Goal: Information Seeking & Learning: Learn about a topic

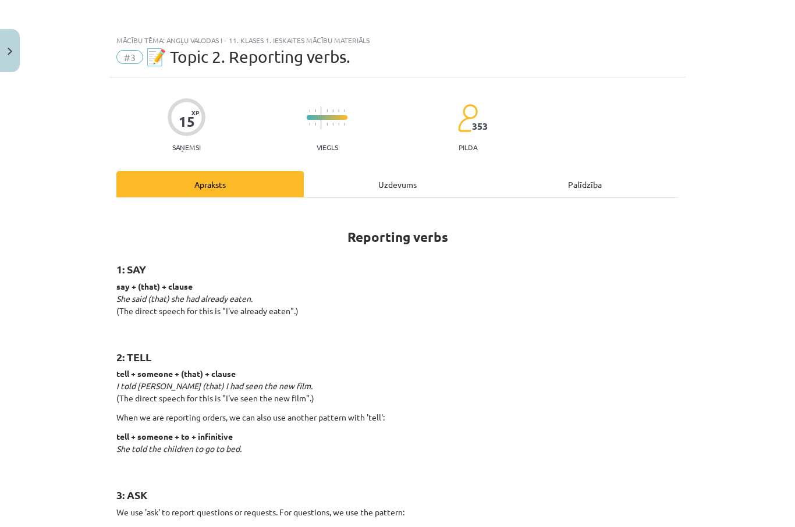
scroll to position [1671, 0]
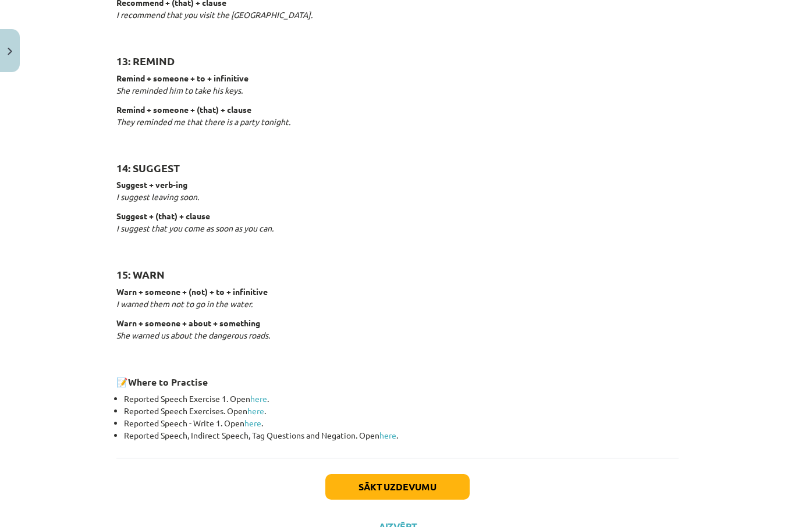
click at [419, 477] on button "Sākt uzdevumu" at bounding box center [397, 487] width 144 height 26
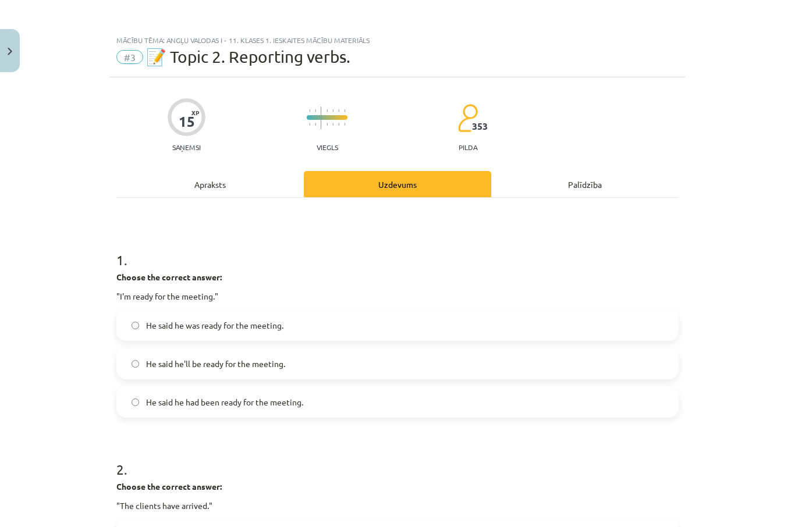
scroll to position [185, 0]
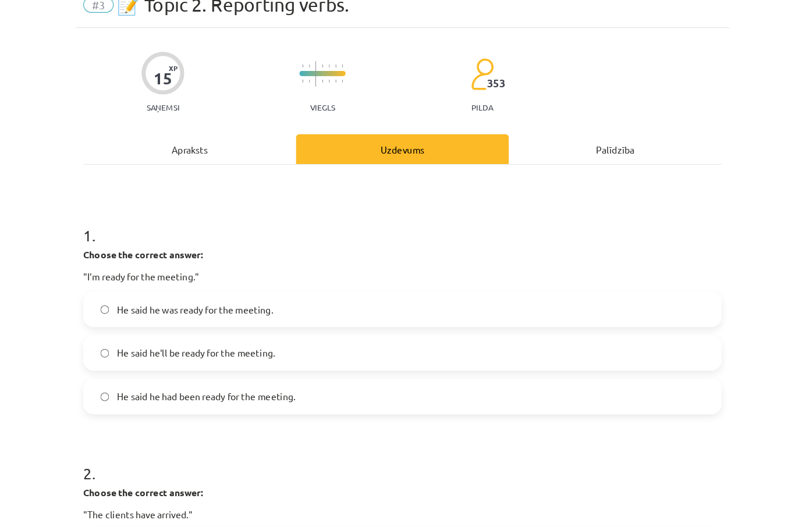
click at [339, 311] on label "He said he was ready for the meeting." at bounding box center [397, 325] width 560 height 29
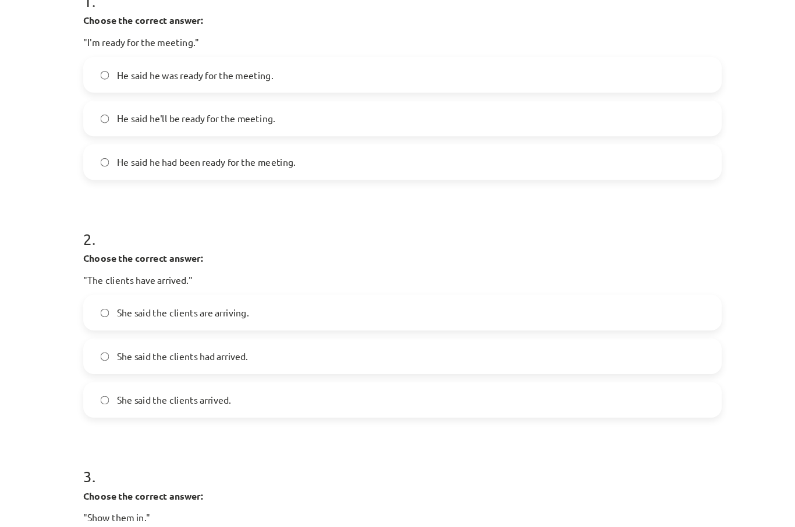
scroll to position [232, 0]
click at [272, 458] on p "Choose the correct answer:" at bounding box center [397, 464] width 562 height 12
click at [274, 428] on div "3 . Choose the correct answer: "Show them in." He told me to show them in. He s…" at bounding box center [397, 511] width 562 height 186
click at [467, 326] on label "She said the clients had arrived." at bounding box center [397, 340] width 560 height 29
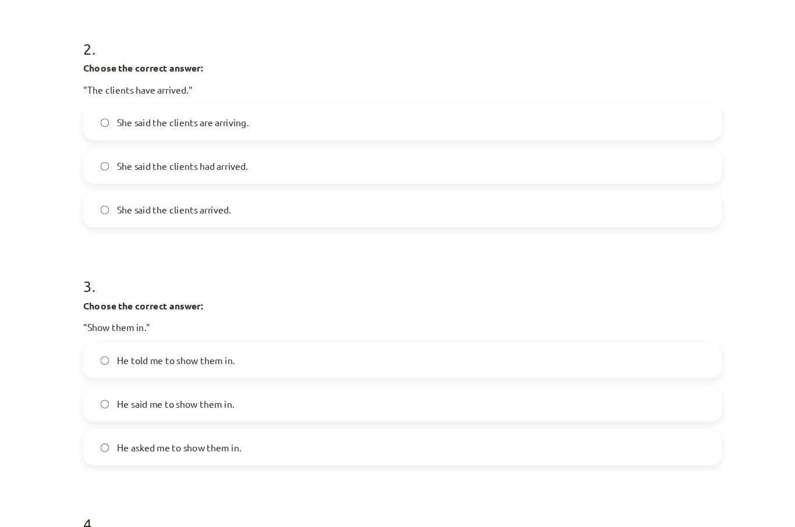
scroll to position [399, 0]
click at [345, 330] on label "He told me to show them in." at bounding box center [397, 344] width 560 height 29
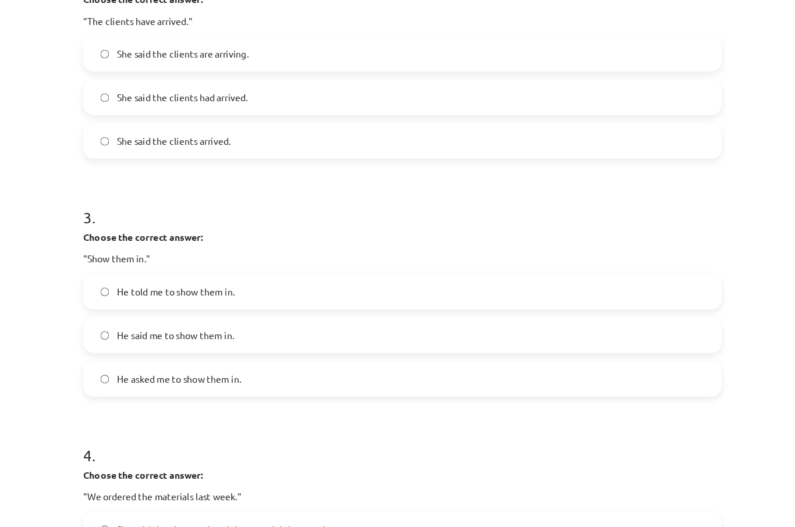
scroll to position [460, 0]
click at [347, 308] on label "He said me to show them in." at bounding box center [397, 322] width 560 height 29
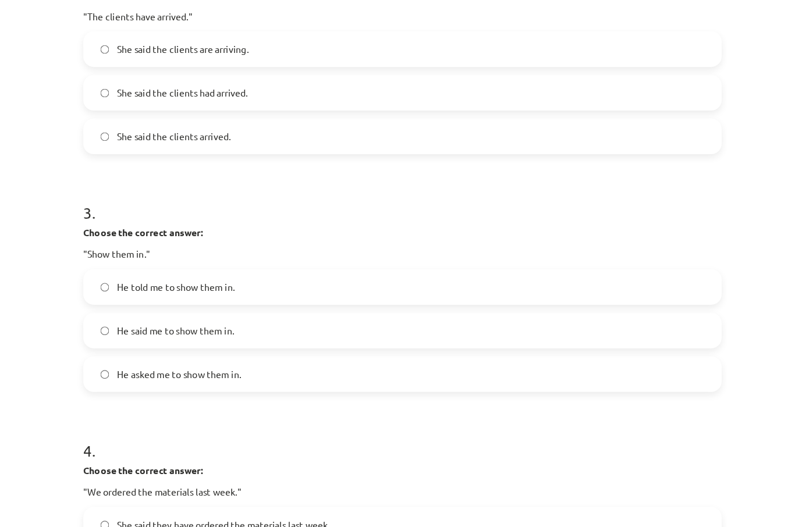
click at [375, 266] on label "He told me to show them in." at bounding box center [397, 280] width 560 height 29
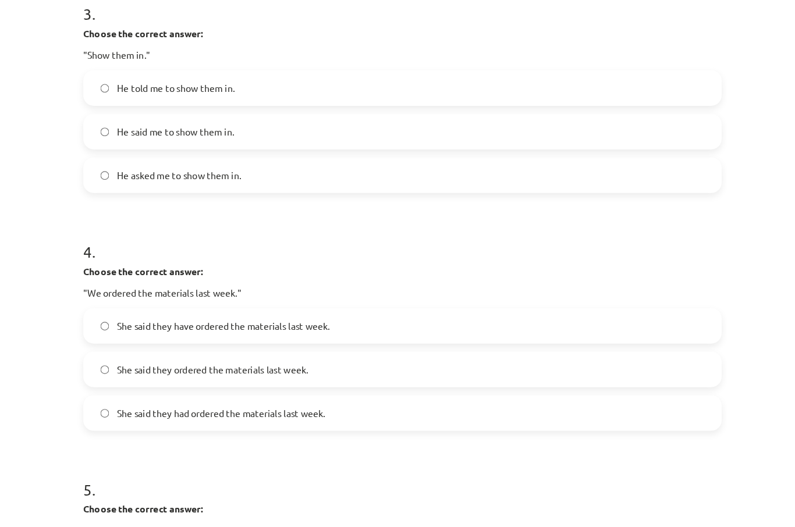
scroll to position [638, 0]
click at [286, 391] on form "1 . Choose the correct answer: "I'm ready for the meeting." He said he was read…" at bounding box center [397, 106] width 562 height 1024
click at [349, 378] on label "She said they had ordered the materials last week." at bounding box center [397, 392] width 560 height 29
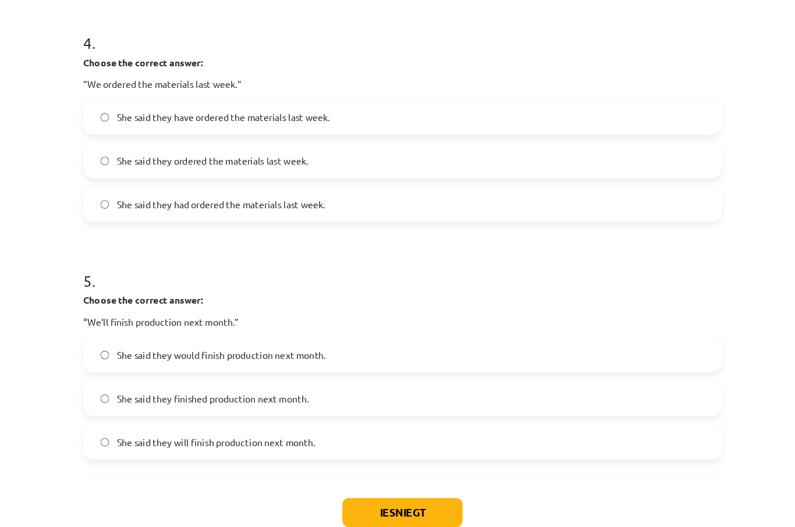
scroll to position [822, 0]
click at [425, 326] on label "She said they would finish production next month." at bounding box center [397, 340] width 560 height 29
click at [344, 467] on button "Iesniegt" at bounding box center [397, 480] width 106 height 26
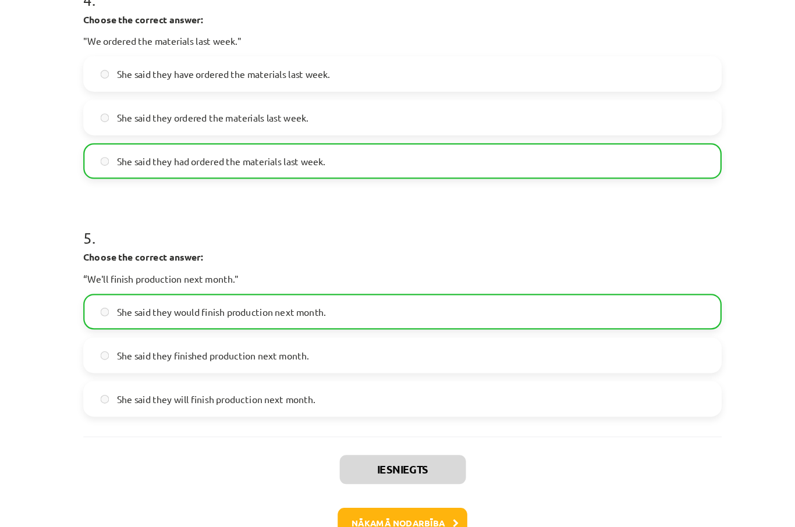
scroll to position [859, 0]
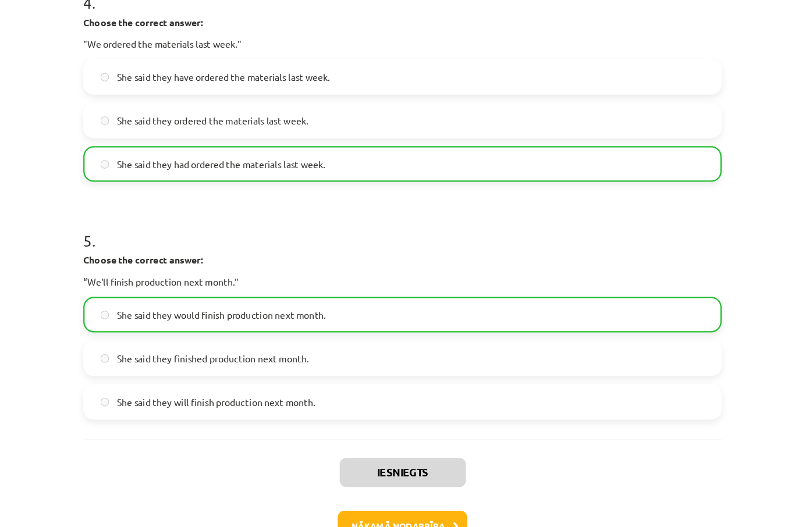
click at [340, 477] on button "Nākamā nodarbība" at bounding box center [397, 490] width 114 height 27
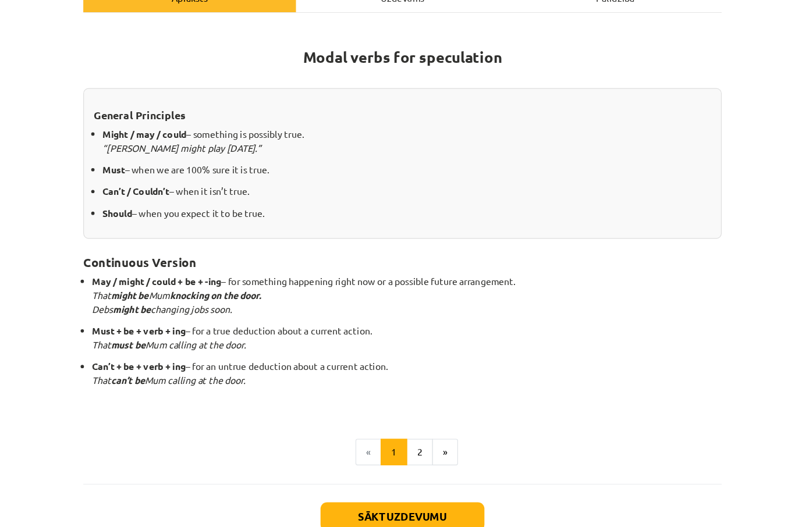
scroll to position [159, 0]
click at [401, 414] on button "2" at bounding box center [412, 425] width 23 height 23
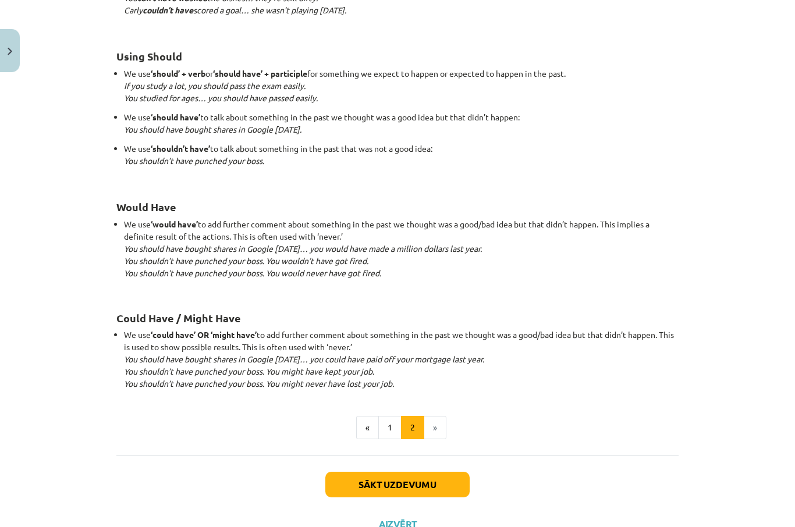
scroll to position [993, 0]
click at [432, 479] on button "Sākt uzdevumu" at bounding box center [397, 484] width 144 height 26
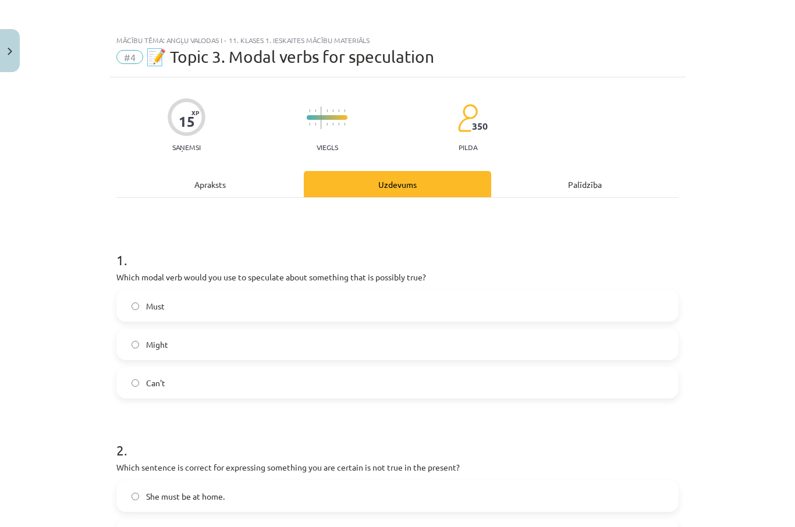
scroll to position [0, 0]
click at [521, 345] on label "Might" at bounding box center [397, 344] width 560 height 29
click at [492, 318] on label "Must" at bounding box center [397, 305] width 560 height 29
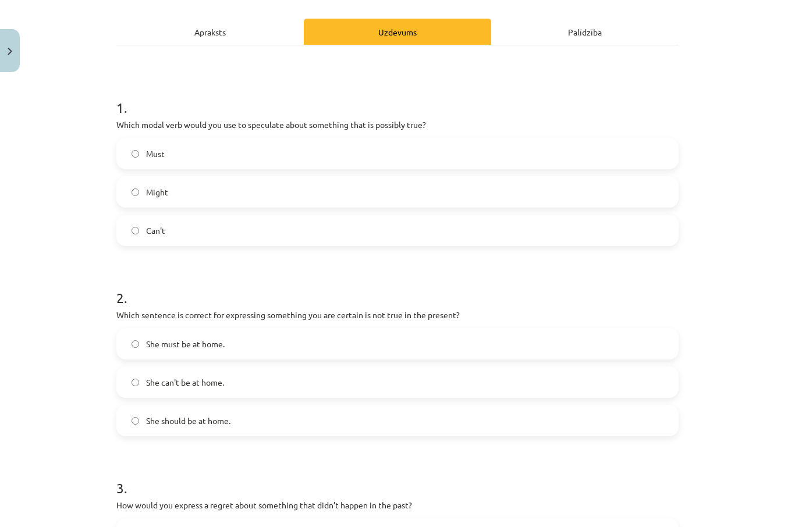
scroll to position [153, 0]
click at [456, 487] on h1 "3 ." at bounding box center [397, 477] width 562 height 36
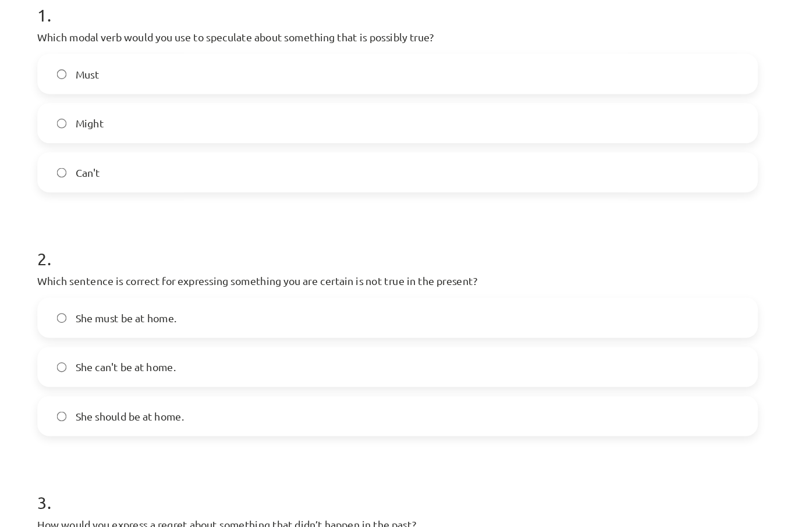
scroll to position [155, 0]
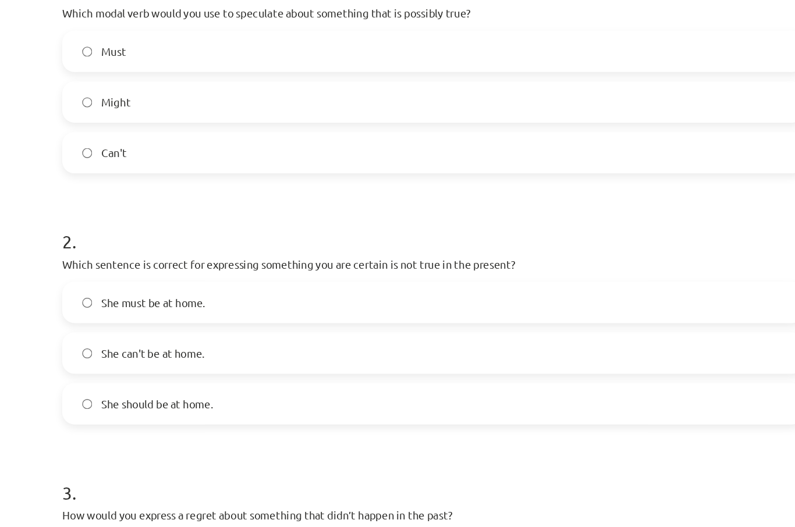
click at [444, 327] on label "She must be at home." at bounding box center [397, 341] width 560 height 29
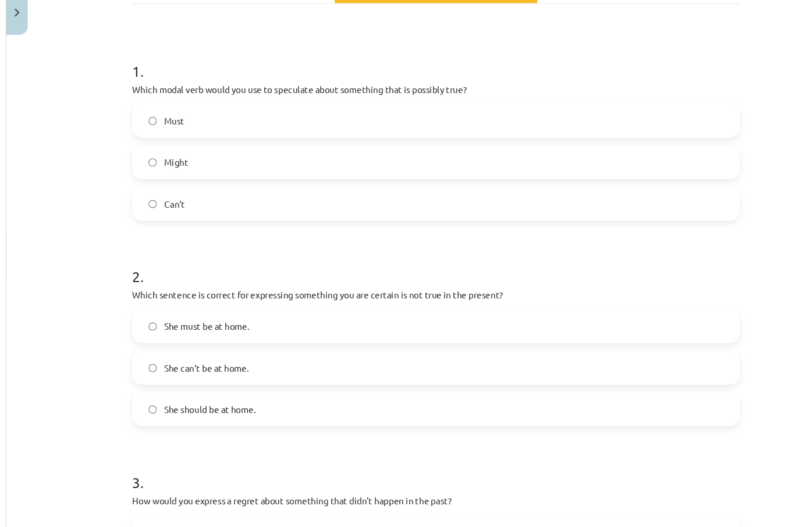
scroll to position [254, 0]
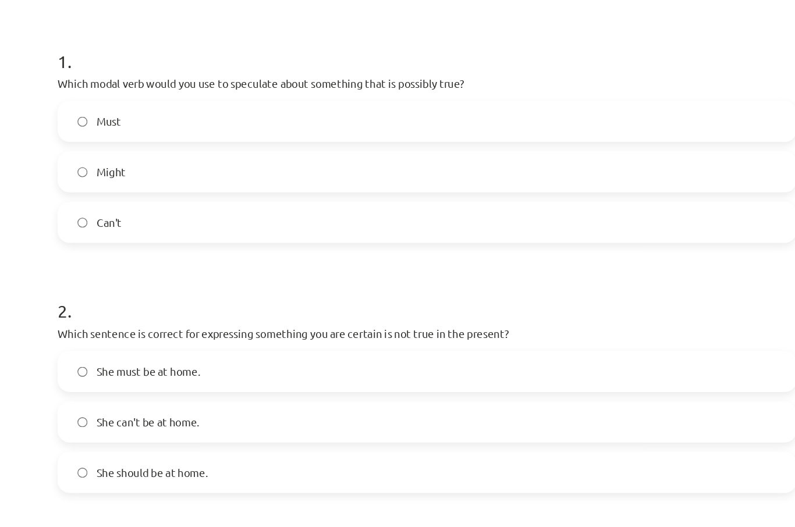
click at [361, 365] on label "She can't be at home." at bounding box center [397, 379] width 560 height 29
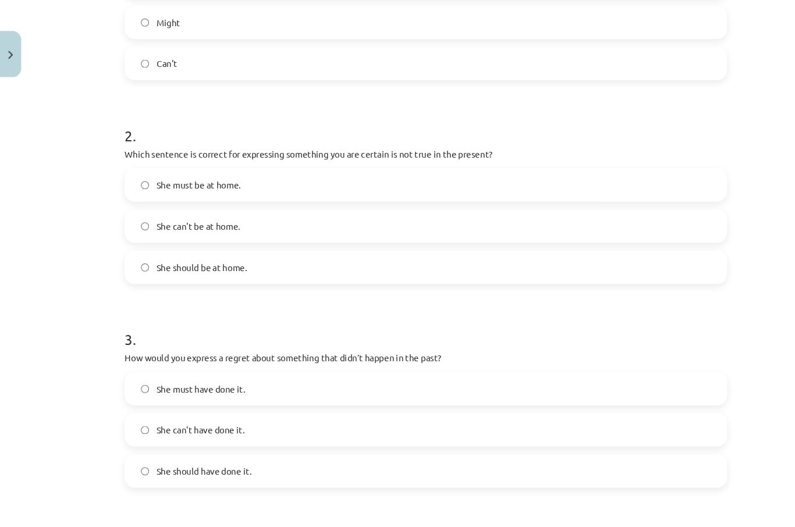
scroll to position [323, 0]
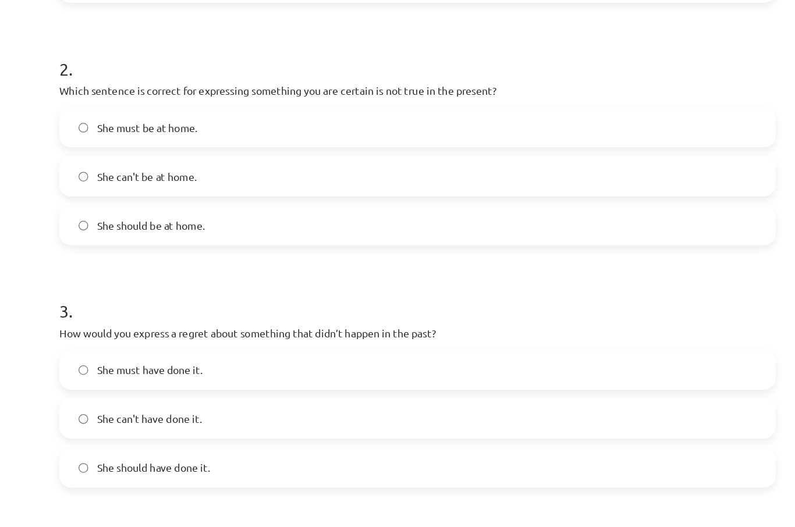
click at [349, 425] on label "She should have done it." at bounding box center [397, 439] width 560 height 29
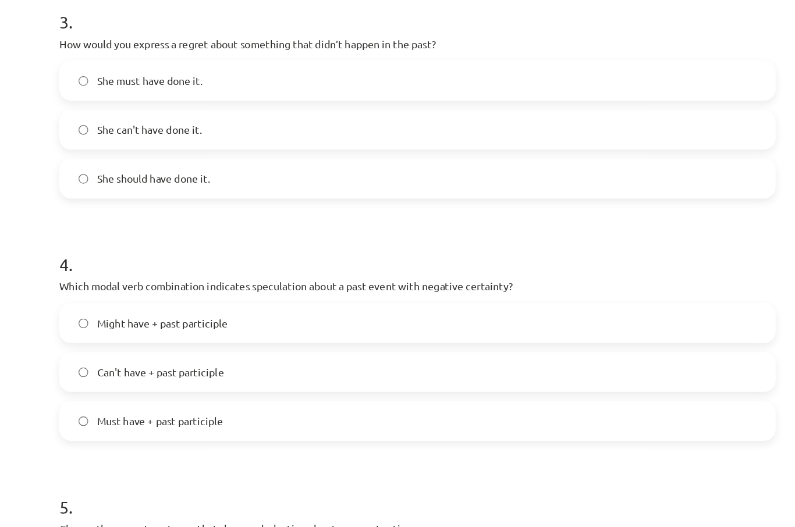
scroll to position [550, 0]
click at [425, 350] on label "Can't have + past participle" at bounding box center [397, 364] width 560 height 29
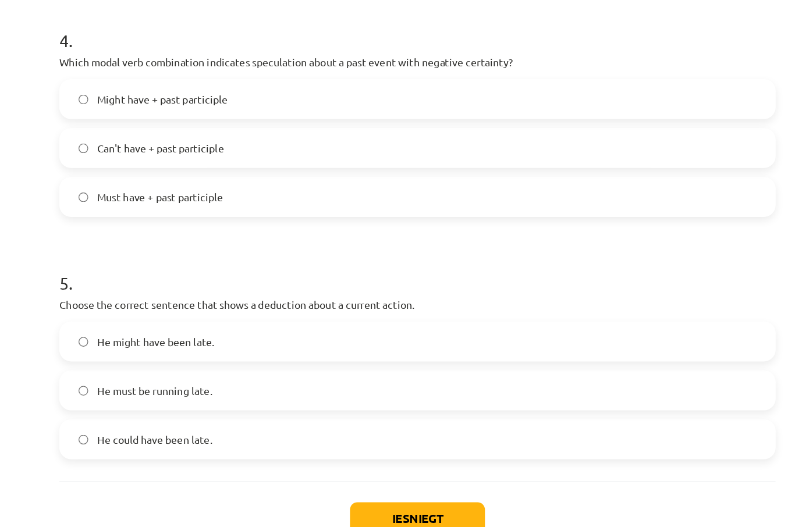
scroll to position [726, 0]
click at [407, 365] on label "He must be running late." at bounding box center [397, 379] width 560 height 29
click at [352, 467] on button "Iesniegt" at bounding box center [397, 480] width 106 height 26
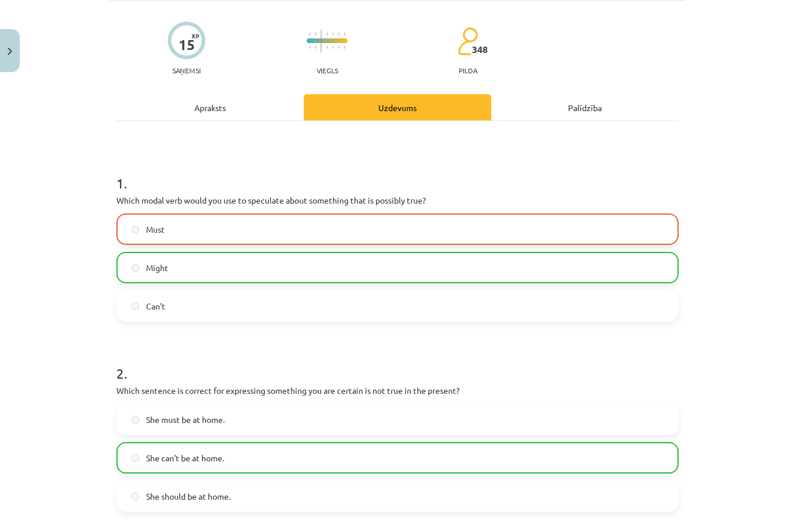
scroll to position [77, 0]
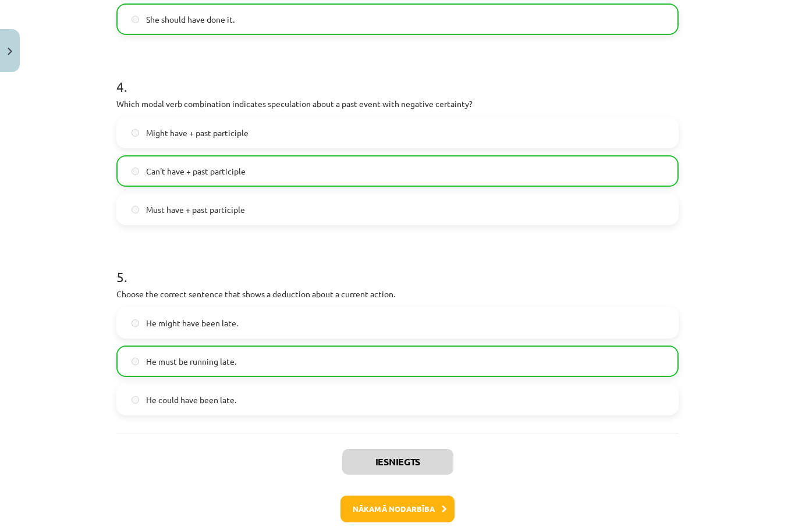
click at [434, 505] on button "Nākamā nodarbība" at bounding box center [397, 509] width 114 height 27
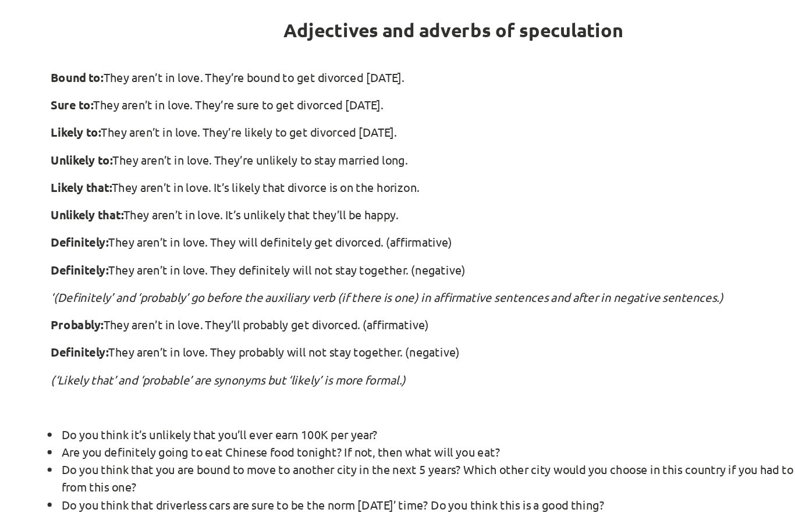
scroll to position [248, 0]
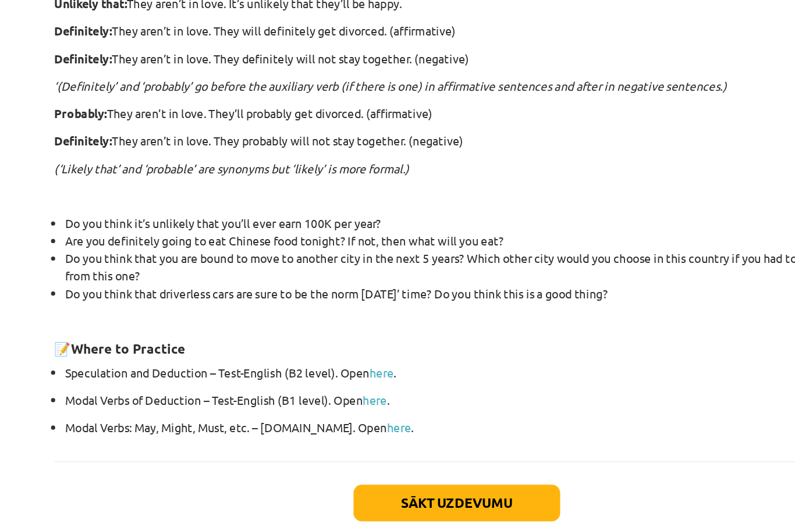
click at [341, 469] on button "Sākt uzdevumu" at bounding box center [397, 482] width 144 height 26
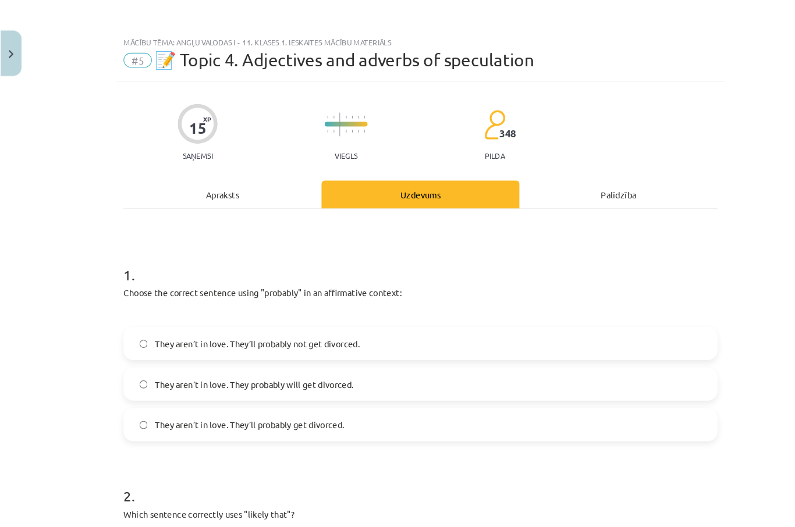
scroll to position [248, 0]
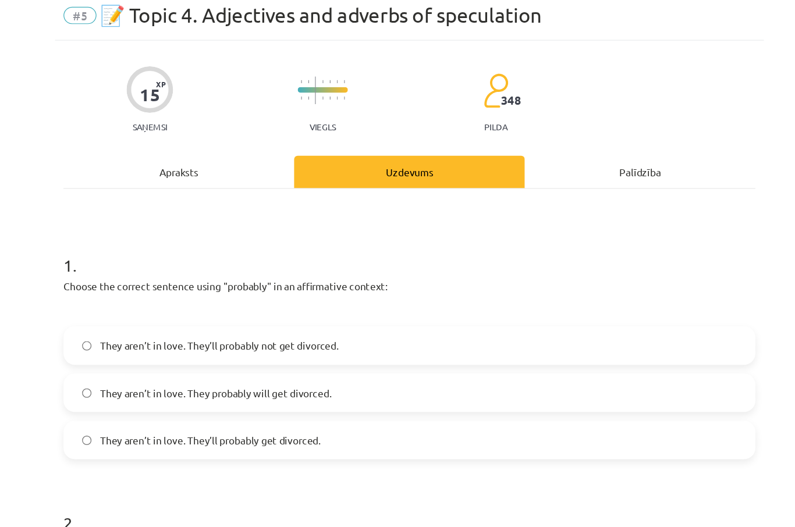
click at [343, 387] on label "They aren’t in love. They’ll probably get divorced." at bounding box center [397, 401] width 560 height 29
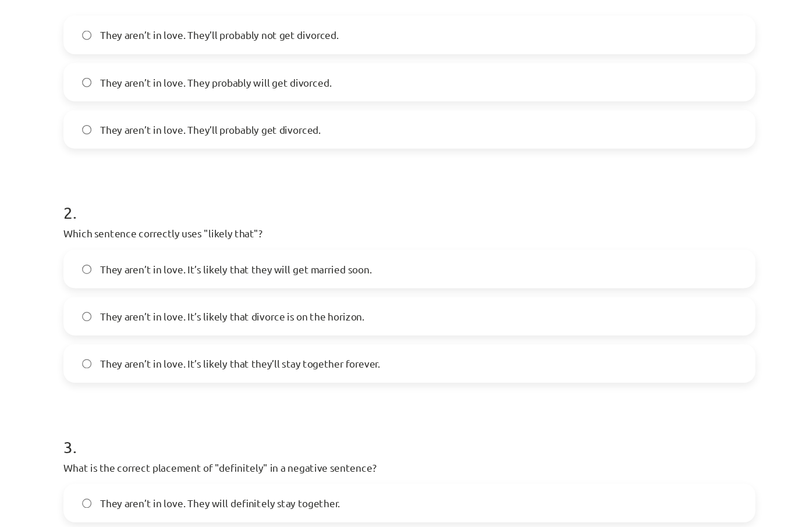
scroll to position [245, 0]
click at [330, 294] on label "They aren’t in love. It’s likely that divorce is on the horizon." at bounding box center [397, 308] width 560 height 29
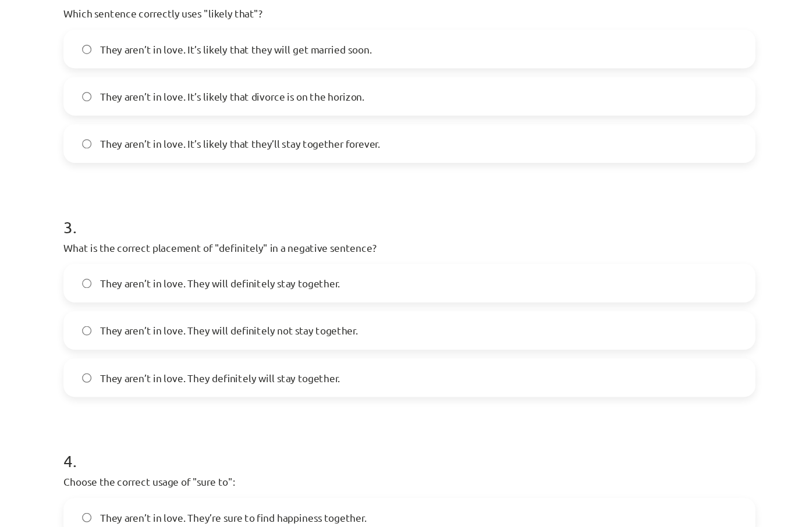
scroll to position [425, 0]
click at [325, 305] on label "They aren’t in love. They will definitely not stay together." at bounding box center [397, 319] width 560 height 29
click at [263, 352] on span "They aren’t in love. They definitely will stay together." at bounding box center [243, 358] width 195 height 12
click at [388, 266] on label "They aren’t in love. They will definitely stay together." at bounding box center [397, 280] width 560 height 29
click at [333, 305] on label "They aren’t in love. They will definitely not stay together." at bounding box center [397, 319] width 560 height 29
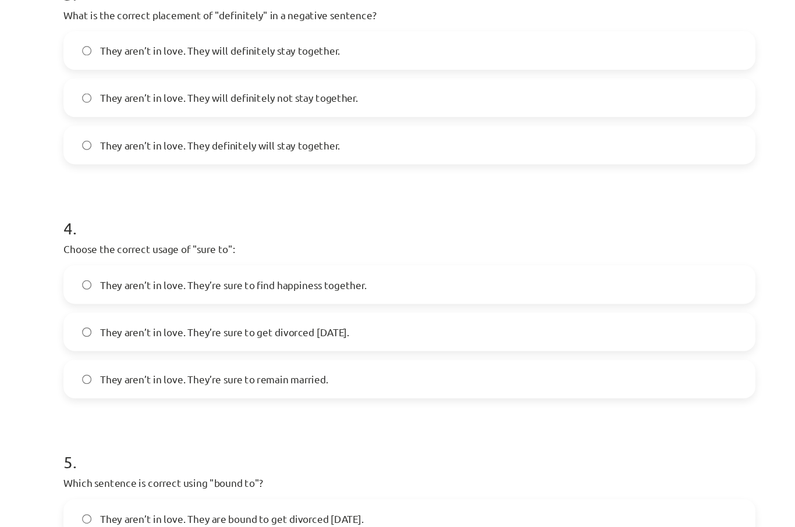
scroll to position [614, 0]
click at [382, 306] on label "They aren’t in love. They’re sure to get divorced [DATE]." at bounding box center [397, 320] width 560 height 29
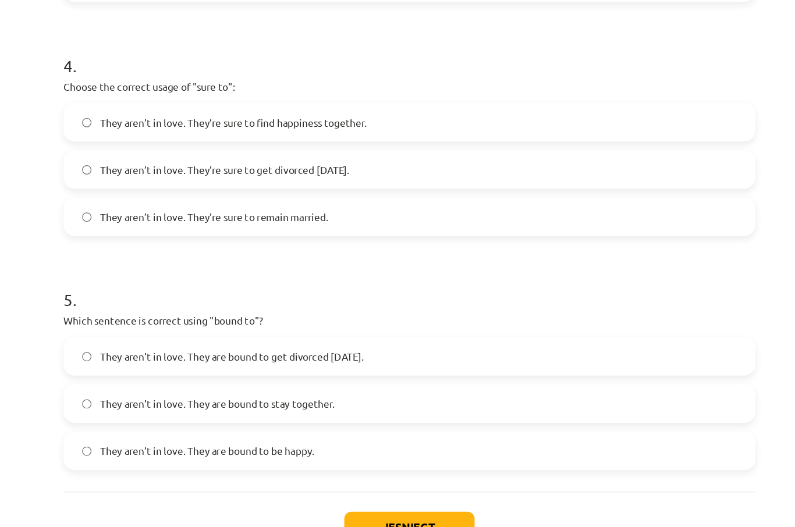
scroll to position [745, 0]
click at [405, 326] on label "They aren’t in love. They are bound to get divorced [DATE]." at bounding box center [397, 340] width 560 height 29
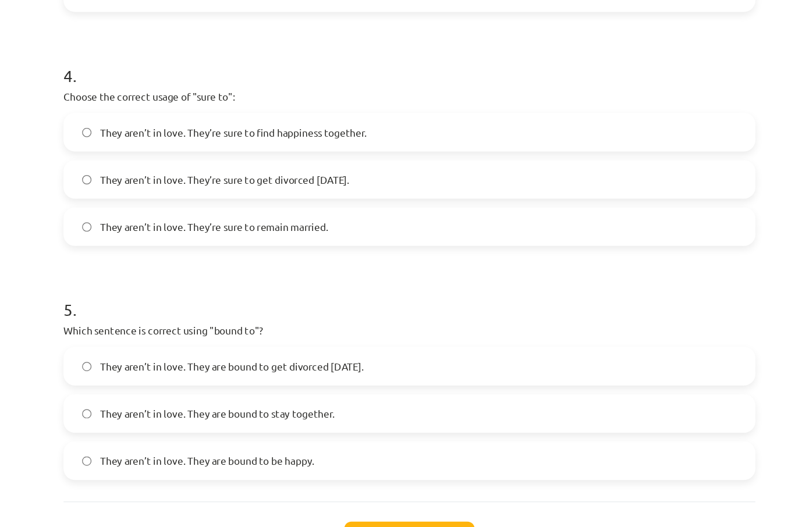
click at [344, 467] on button "Iesniegt" at bounding box center [397, 480] width 106 height 26
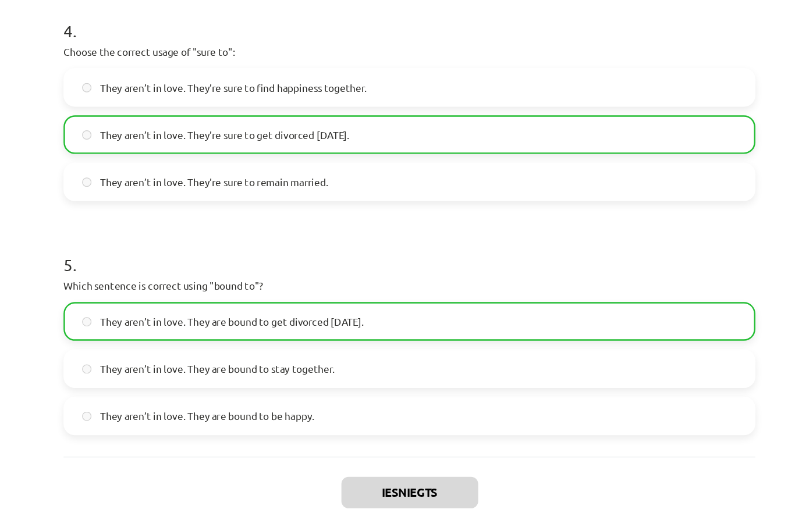
click at [340, 477] on button "Nākamā nodarbība" at bounding box center [397, 490] width 114 height 27
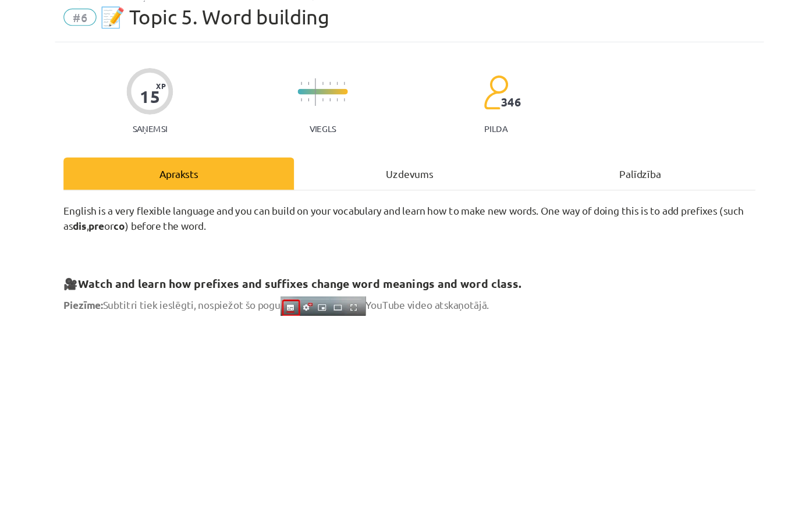
scroll to position [0, 0]
click at [158, 47] on span "📝 Topic 5. Word building" at bounding box center [239, 56] width 186 height 19
click at [209, 47] on span "📝 Topic 5. Word building" at bounding box center [239, 56] width 186 height 19
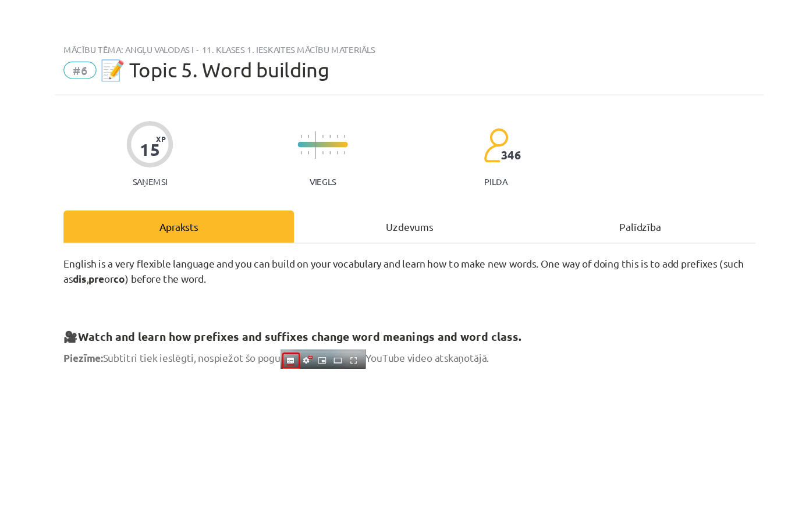
scroll to position [190, 0]
click at [261, 41] on div "Mācību tēma: Angļu valodas i - 11. klases 1. ieskaites mācību materiāls" at bounding box center [397, 40] width 562 height 8
click at [284, 33] on div "Mācību tēma: Angļu valodas i - 11. klases 1. ieskaites mācību materiāls #6 📝 To…" at bounding box center [397, 53] width 576 height 48
click at [116, 63] on span "#6" at bounding box center [129, 57] width 27 height 14
click at [116, 59] on span "#6" at bounding box center [129, 57] width 27 height 14
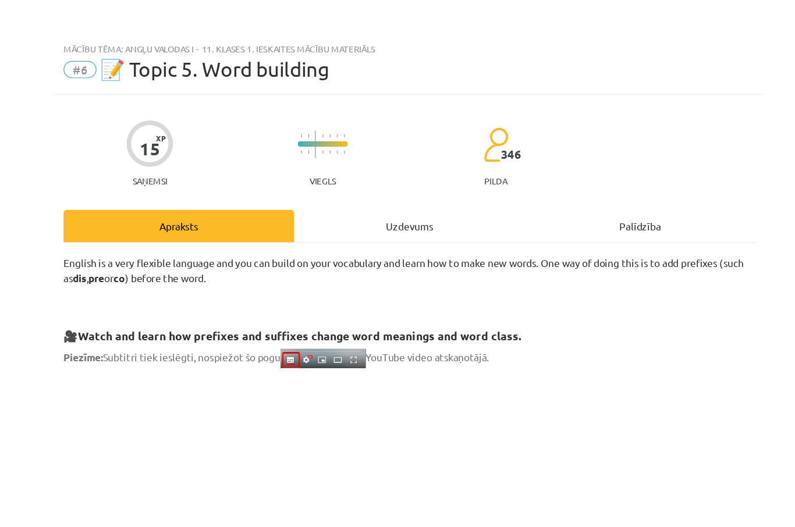
click at [116, 57] on div "#6 📝 Topic 5. Word building" at bounding box center [397, 57] width 562 height 19
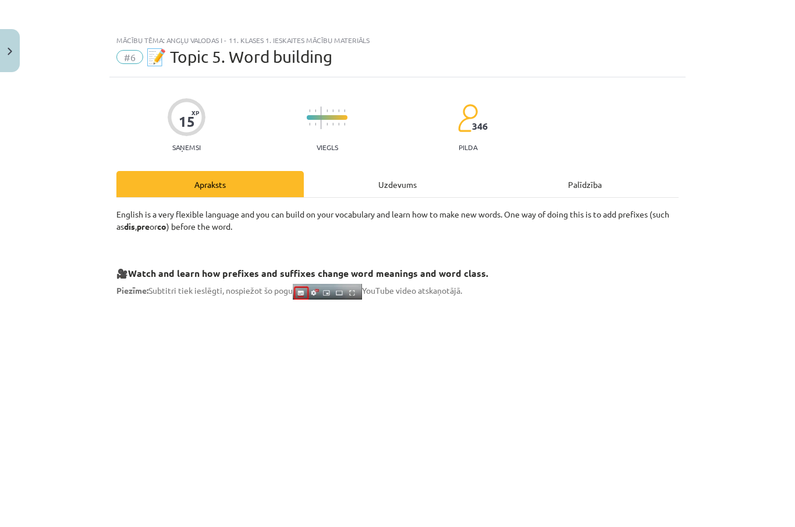
scroll to position [0, 0]
click at [13, 46] on button "Close" at bounding box center [10, 50] width 20 height 43
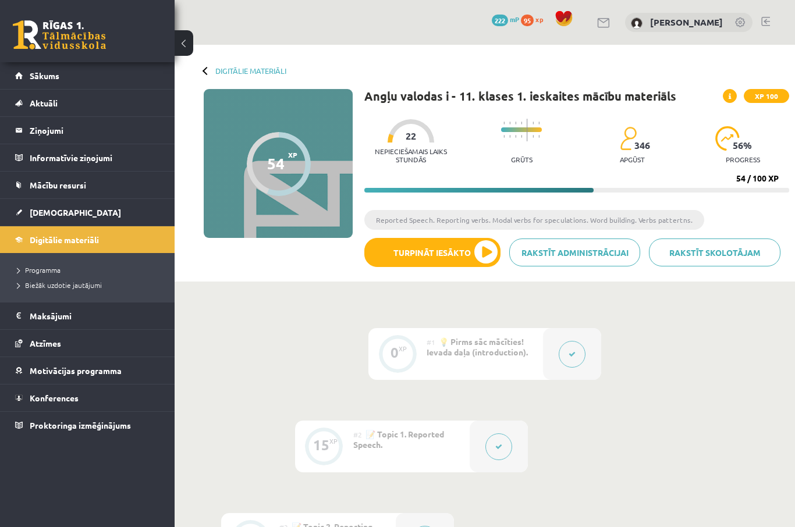
click at [104, 240] on link "Digitālie materiāli" at bounding box center [87, 239] width 145 height 27
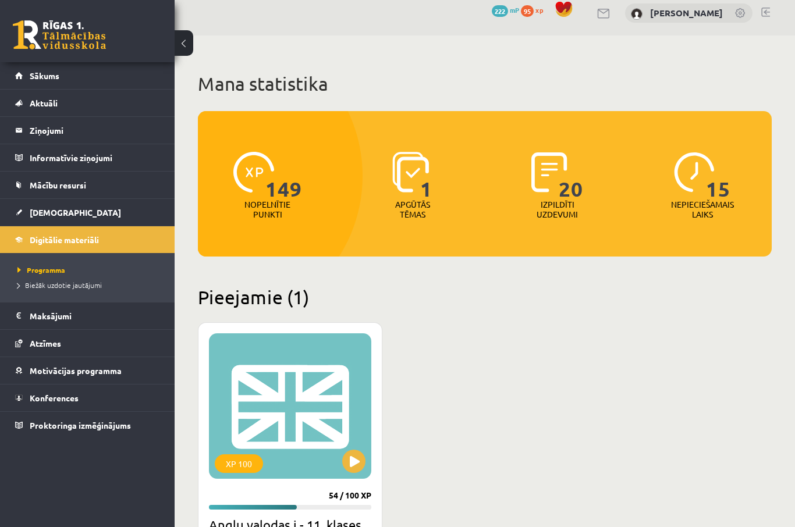
scroll to position [59, 0]
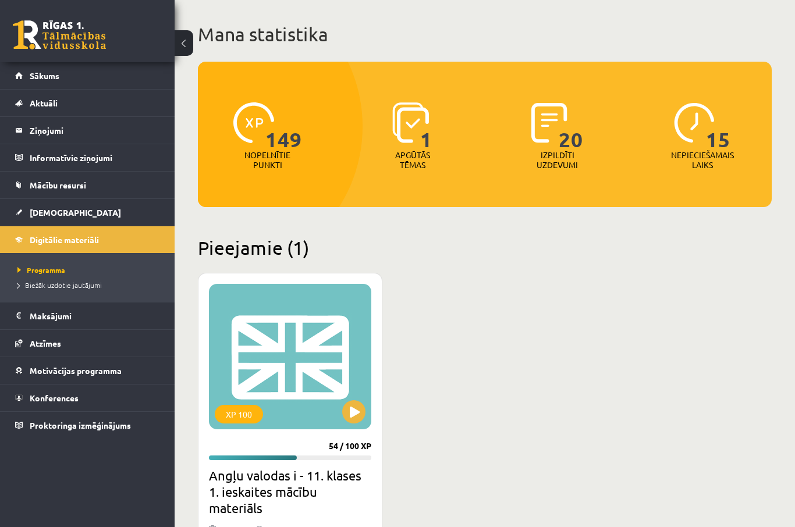
click at [327, 377] on div "XP 100" at bounding box center [290, 356] width 162 height 145
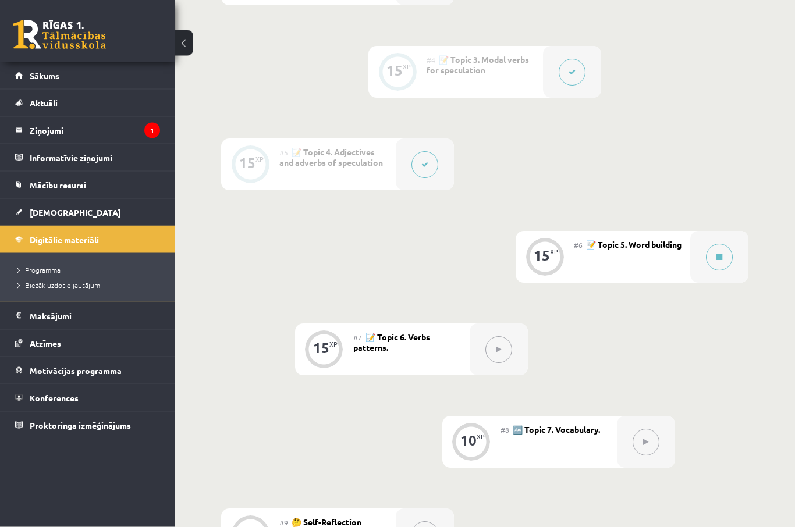
scroll to position [560, 0]
